Goal: Transaction & Acquisition: Book appointment/travel/reservation

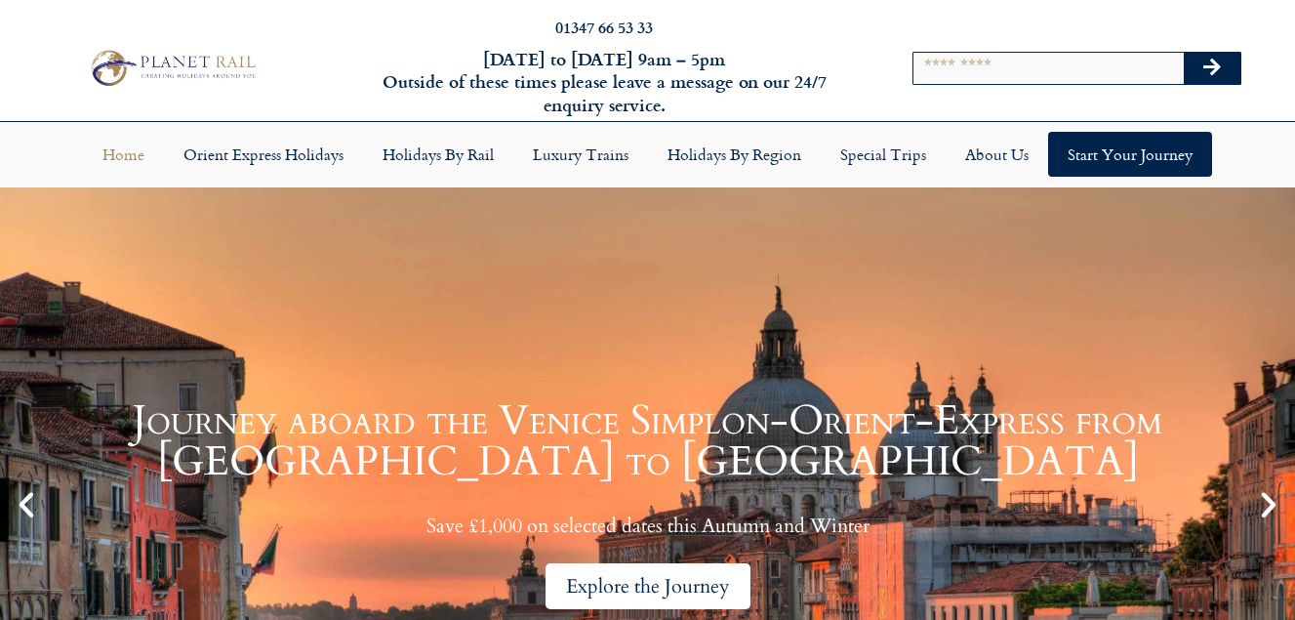
scroll to position [390, 0]
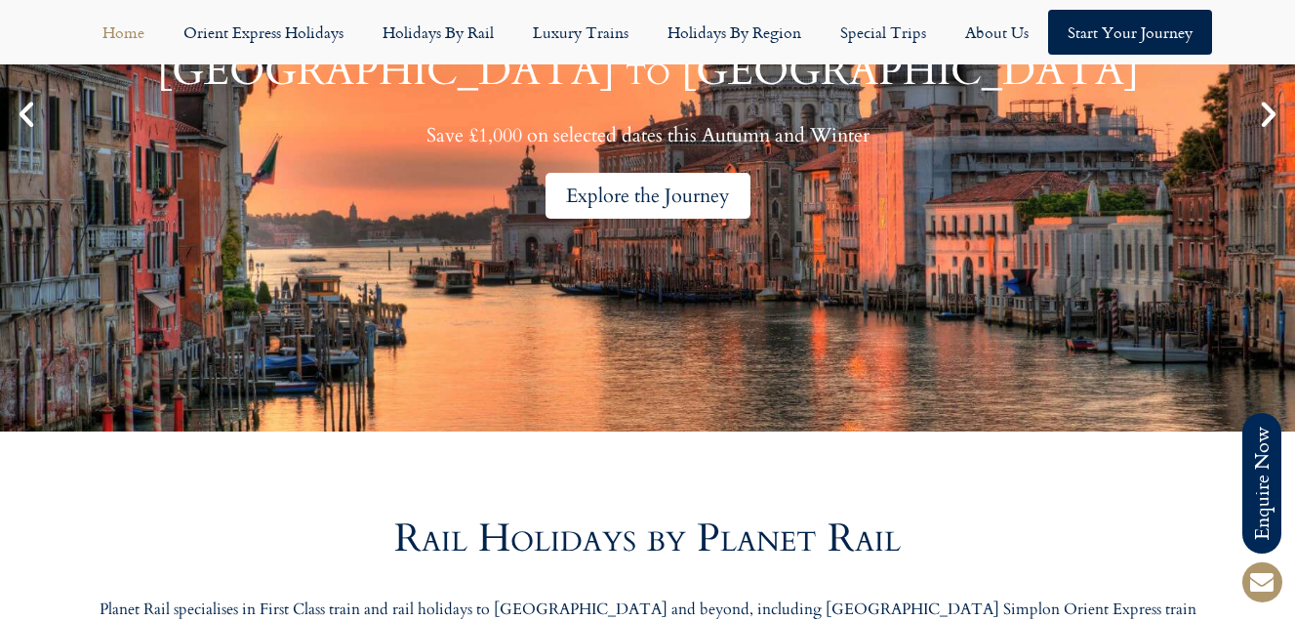
click at [719, 199] on div "Explore the Journey" at bounding box center [647, 196] width 205 height 46
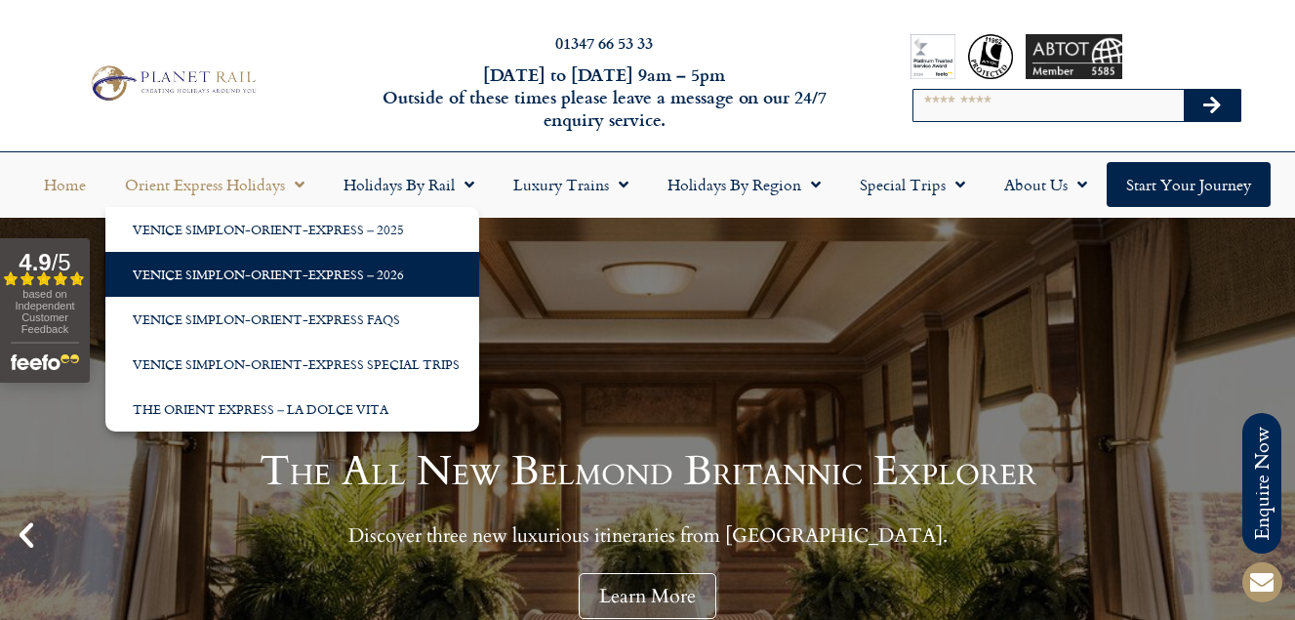
click at [265, 273] on link "Venice Simplon-Orient-Express – 2026" at bounding box center [292, 274] width 374 height 45
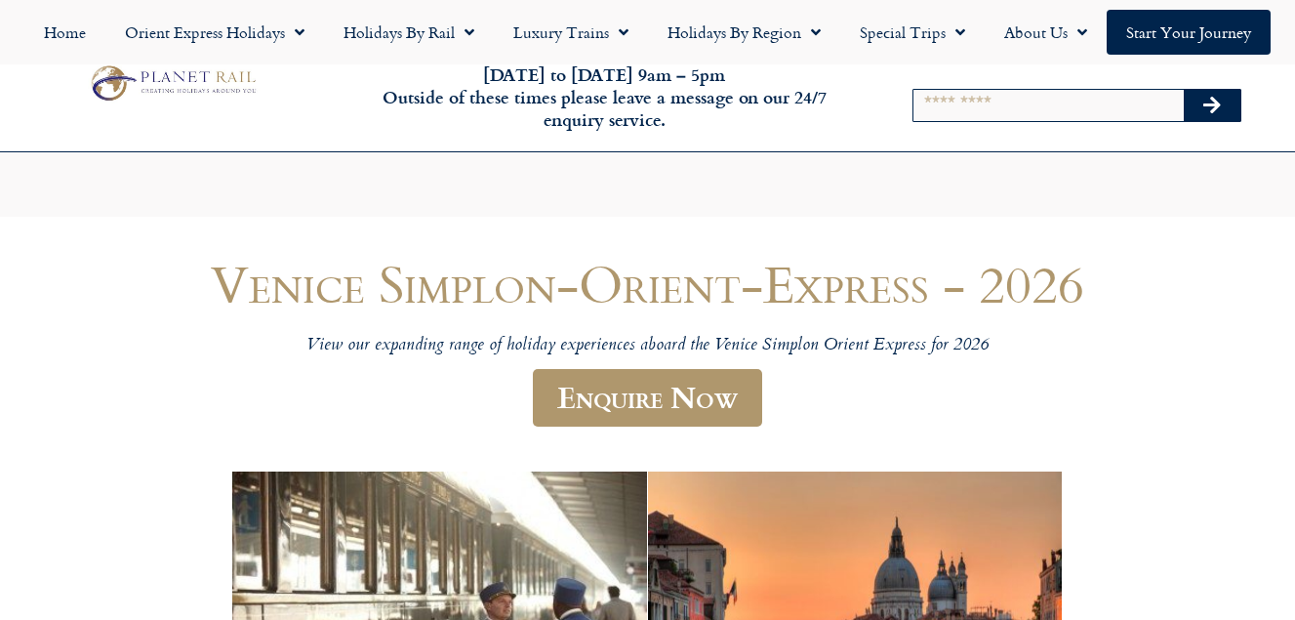
scroll to position [297, 0]
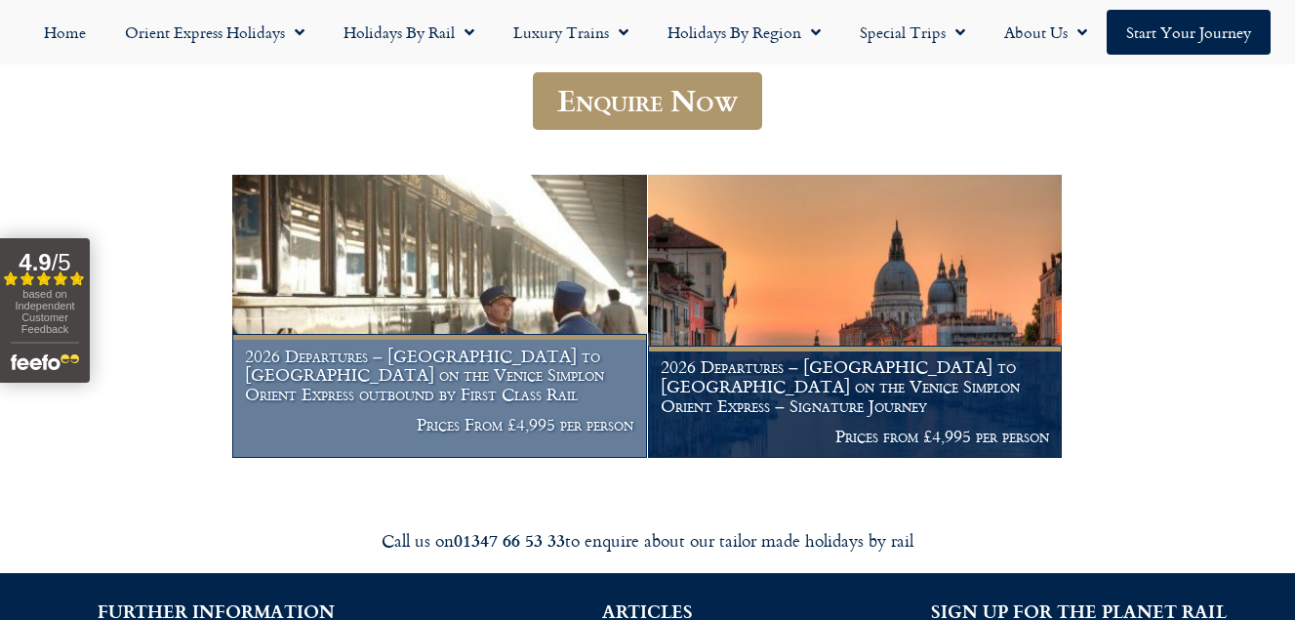
click at [549, 326] on img at bounding box center [439, 316] width 415 height 283
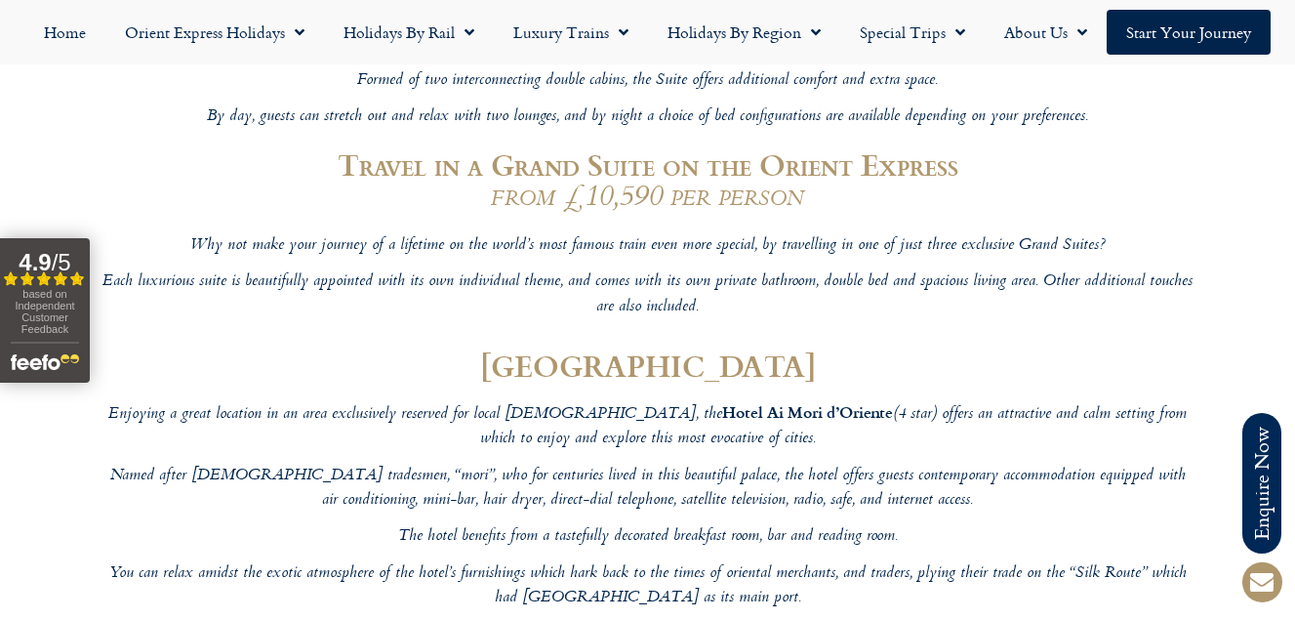
scroll to position [7025, 0]
